Goal: Task Accomplishment & Management: Use online tool/utility

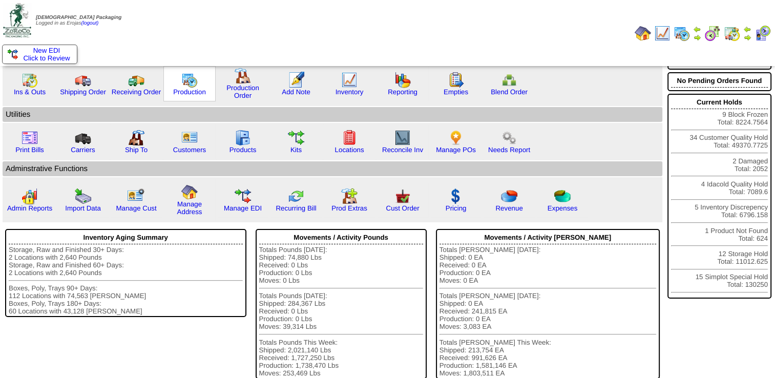
click at [174, 85] on div "Production" at bounding box center [189, 83] width 52 height 35
click at [178, 85] on div "Production" at bounding box center [189, 83] width 52 height 35
click at [190, 88] on link "Production" at bounding box center [189, 92] width 33 height 8
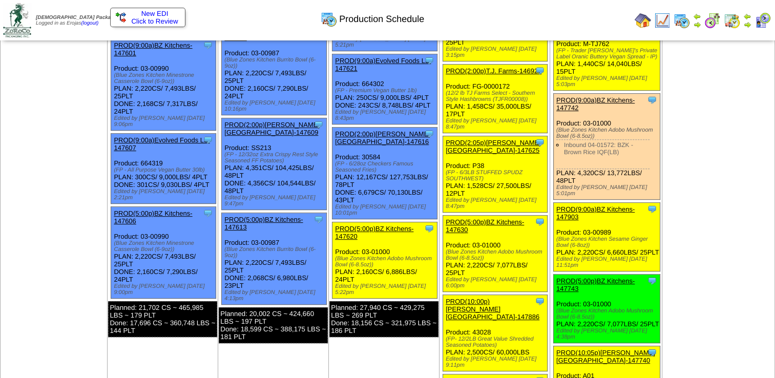
scroll to position [461, 0]
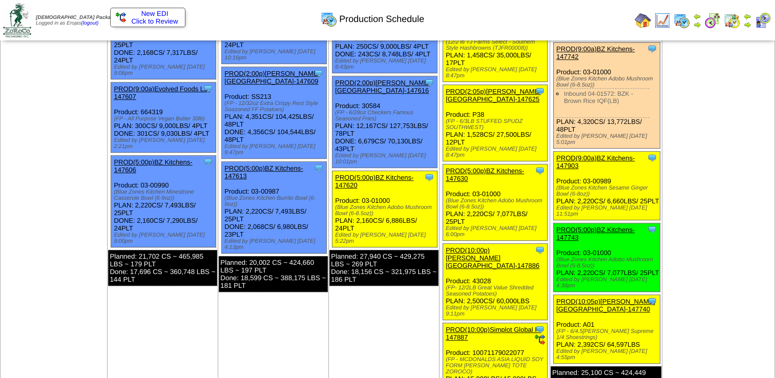
click at [481, 246] on link "PROD(10:00p)[PERSON_NAME][GEOGRAPHIC_DATA]-147886" at bounding box center [493, 257] width 94 height 23
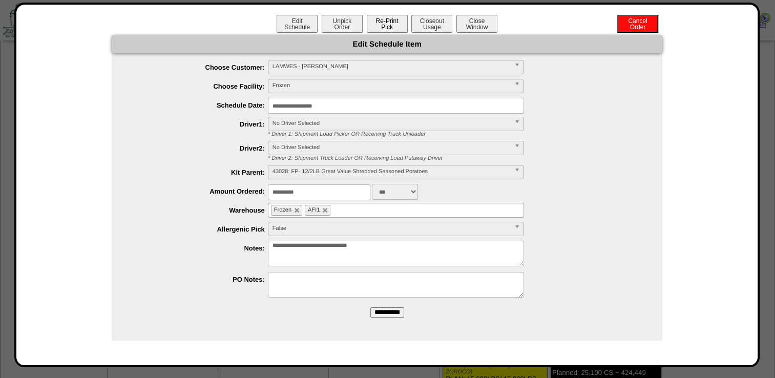
click at [383, 22] on button "Re-Print Pick" at bounding box center [387, 24] width 41 height 18
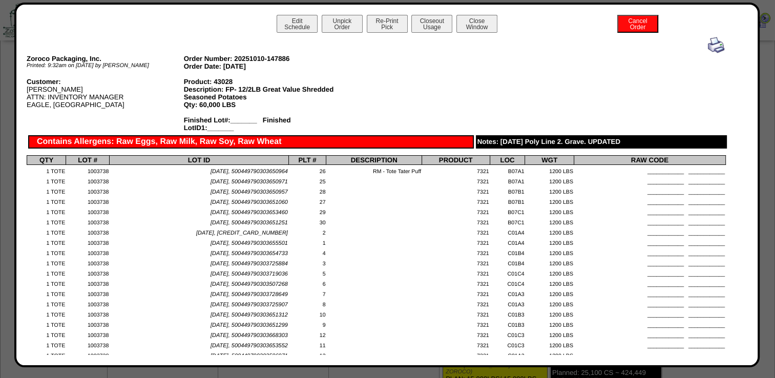
click at [709, 45] on img at bounding box center [716, 45] width 16 height 16
